Goal: Information Seeking & Learning: Learn about a topic

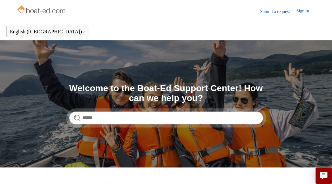
click at [108, 61] on section "Search Welcome to the Boat-Ed Support Center! How can we help you?" at bounding box center [166, 103] width 332 height 127
click at [29, 9] on img at bounding box center [42, 10] width 51 height 13
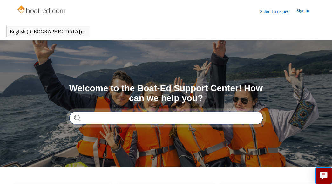
click at [112, 115] on input "Search" at bounding box center [166, 118] width 194 height 13
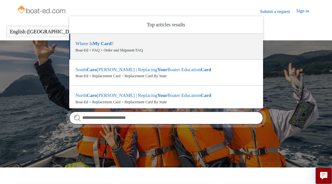
type input "**********"
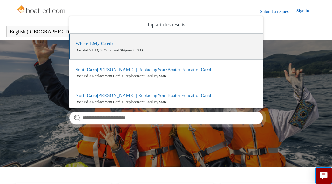
click at [185, 7] on header "Submit a request Sign in" at bounding box center [166, 11] width 332 height 23
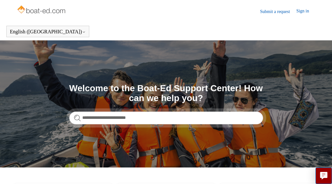
click at [301, 13] on link "Sign in" at bounding box center [305, 12] width 19 height 8
click at [299, 12] on link "Sign in" at bounding box center [305, 12] width 19 height 8
